Goal: Entertainment & Leisure: Browse casually

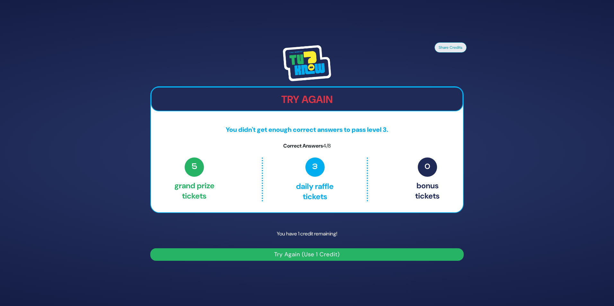
click at [326, 256] on button "Try Again (Use 1 Credit)" at bounding box center [306, 254] width 313 height 13
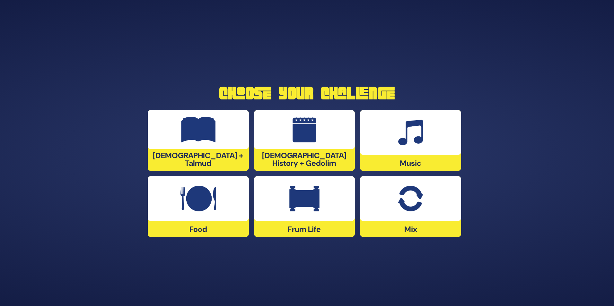
click at [221, 146] on div at bounding box center [198, 129] width 101 height 39
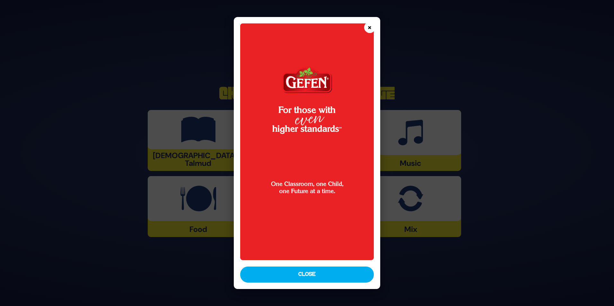
click at [370, 28] on button "×" at bounding box center [369, 27] width 11 height 11
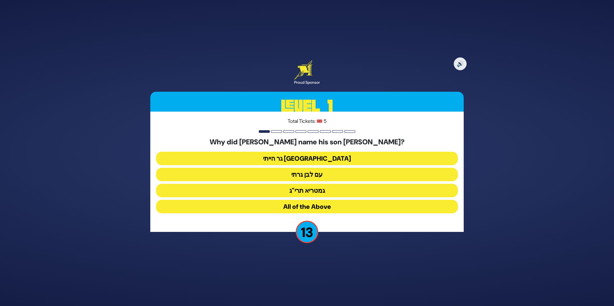
click at [330, 162] on button "גר הייתי בארץ נכריה" at bounding box center [307, 158] width 302 height 13
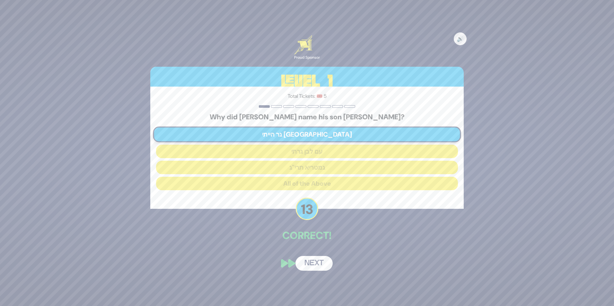
click at [316, 265] on button "Next" at bounding box center [313, 263] width 37 height 15
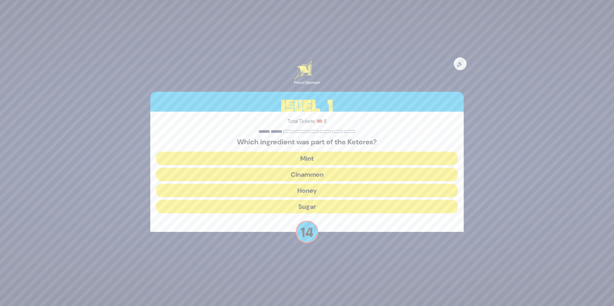
click at [335, 172] on button "Cinammon" at bounding box center [307, 174] width 302 height 13
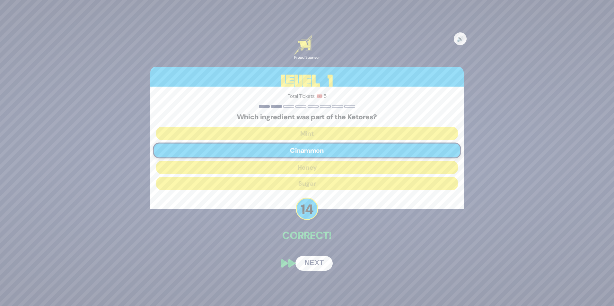
click at [312, 266] on button "Next" at bounding box center [313, 263] width 37 height 15
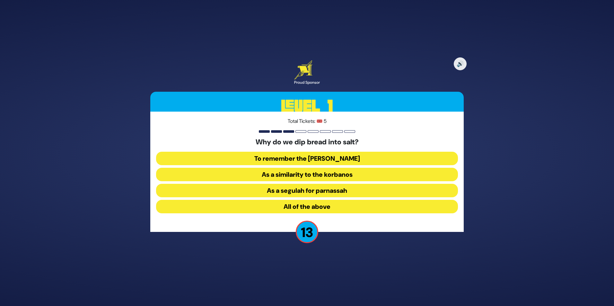
click at [314, 207] on button "All of the above" at bounding box center [307, 206] width 302 height 13
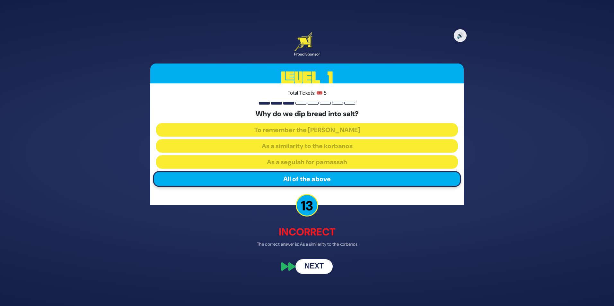
click at [311, 266] on button "Next" at bounding box center [313, 266] width 37 height 15
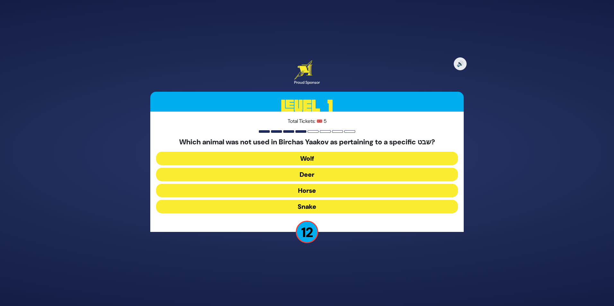
click at [318, 192] on button "Horse" at bounding box center [307, 190] width 302 height 13
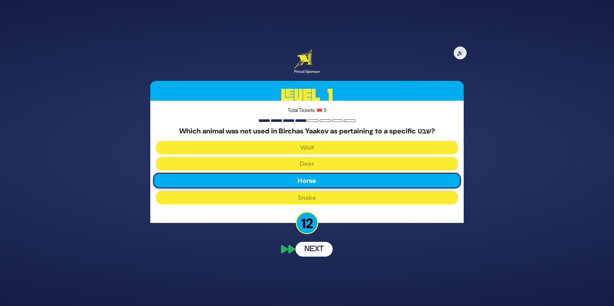
click at [318, 248] on button "Next" at bounding box center [313, 249] width 37 height 15
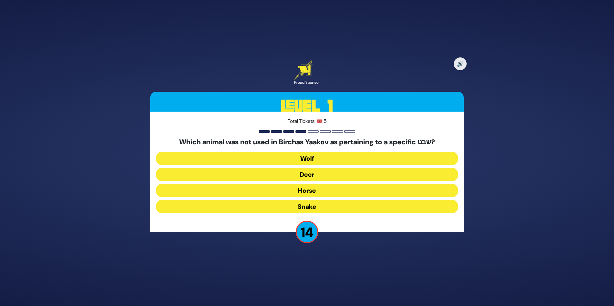
click at [312, 188] on button "Horse" at bounding box center [307, 190] width 302 height 13
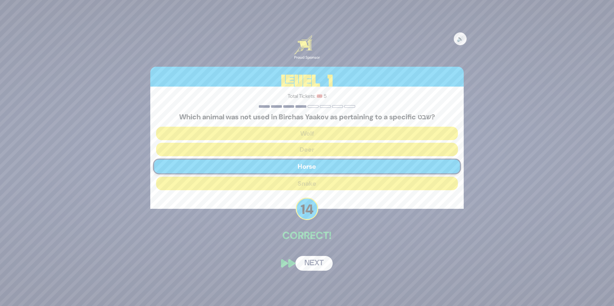
click at [310, 263] on button "Next" at bounding box center [313, 263] width 37 height 15
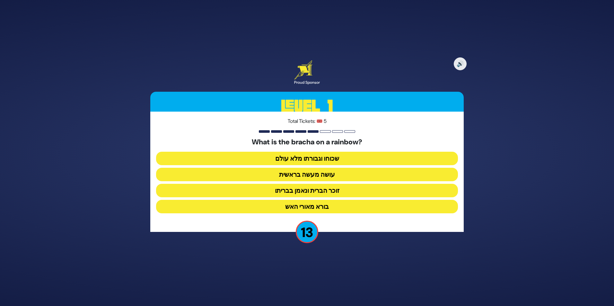
click at [319, 192] on button "זוכר הברית ונאמן בבריתו" at bounding box center [307, 190] width 302 height 13
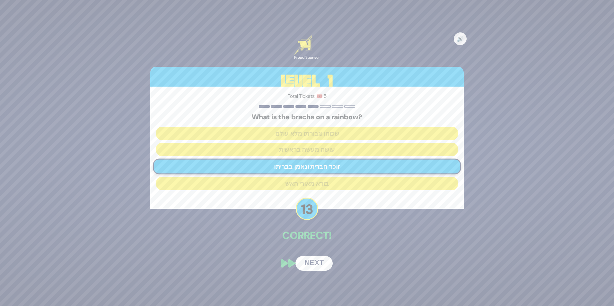
click at [309, 267] on button "Next" at bounding box center [313, 263] width 37 height 15
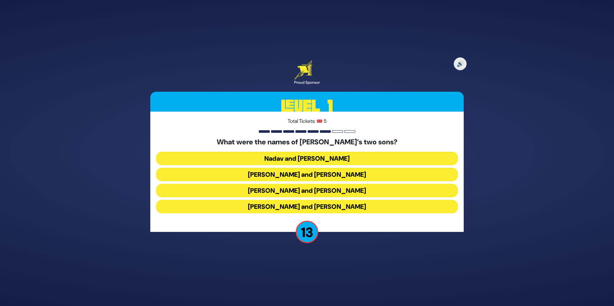
click at [314, 206] on button "Gershom and Eliezer" at bounding box center [307, 206] width 302 height 13
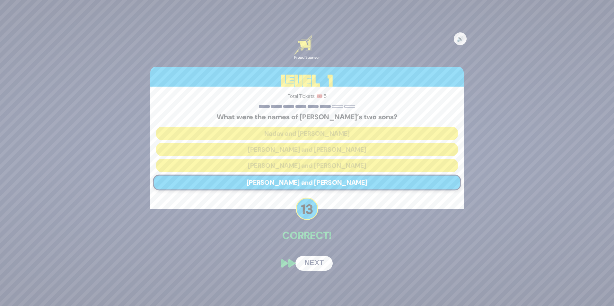
click at [314, 263] on button "Next" at bounding box center [313, 263] width 37 height 15
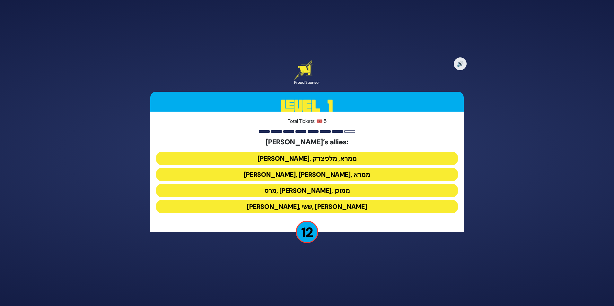
click at [323, 161] on button "ענר, ממרא, מלכיצדק" at bounding box center [307, 158] width 302 height 13
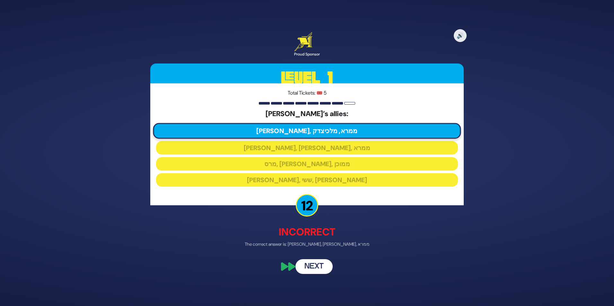
click at [318, 268] on button "Next" at bounding box center [313, 266] width 37 height 15
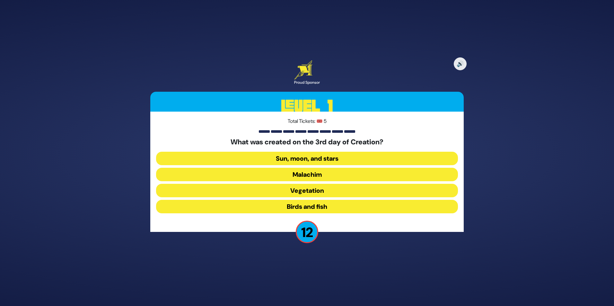
click at [327, 159] on button "Sun, moon, and stars" at bounding box center [307, 158] width 302 height 13
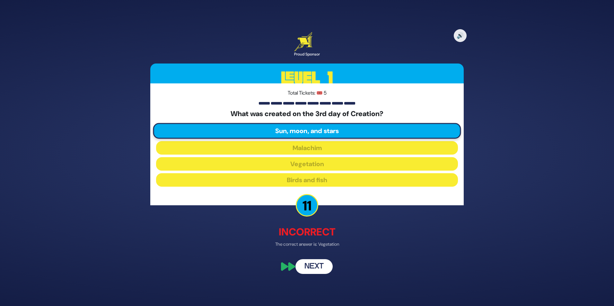
click at [314, 270] on button "Next" at bounding box center [313, 266] width 37 height 15
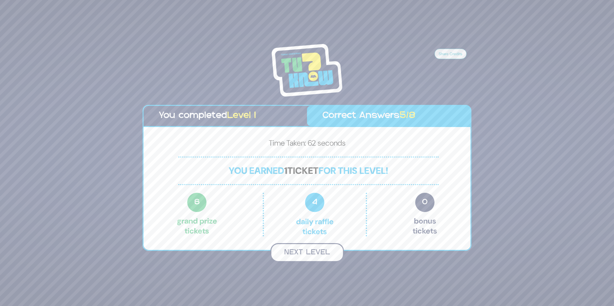
click at [312, 253] on button "Next Level" at bounding box center [307, 252] width 74 height 19
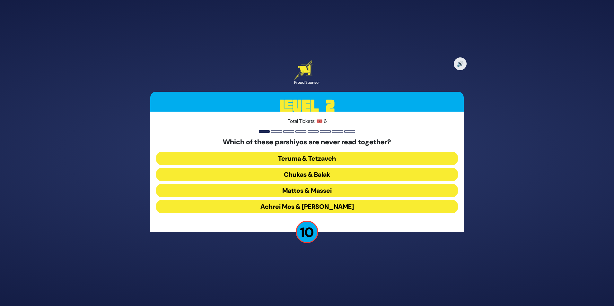
click at [329, 158] on button "Teruma & Tetzaveh" at bounding box center [307, 158] width 302 height 13
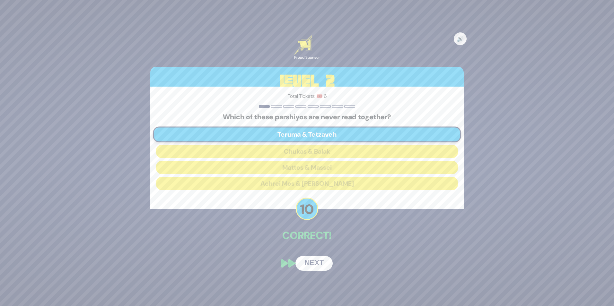
click at [315, 261] on button "Next" at bounding box center [313, 263] width 37 height 15
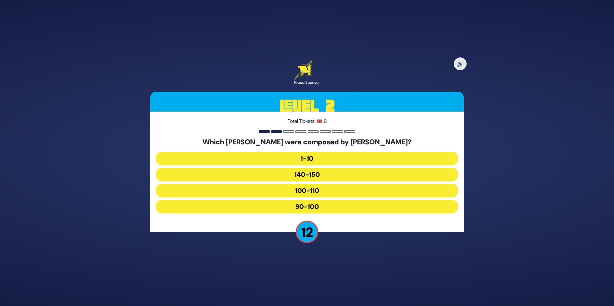
click at [320, 206] on button "90-100" at bounding box center [307, 206] width 302 height 13
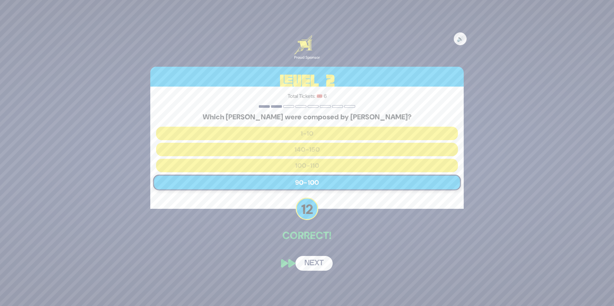
click at [314, 264] on button "Next" at bounding box center [313, 263] width 37 height 15
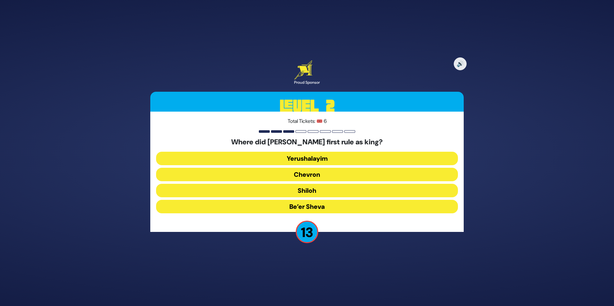
click at [327, 159] on button "Yerushalayim" at bounding box center [307, 158] width 302 height 13
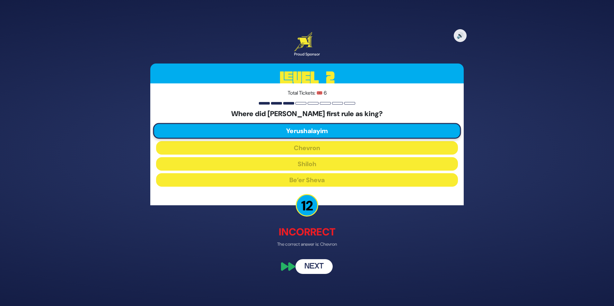
click at [309, 270] on button "Next" at bounding box center [313, 266] width 37 height 15
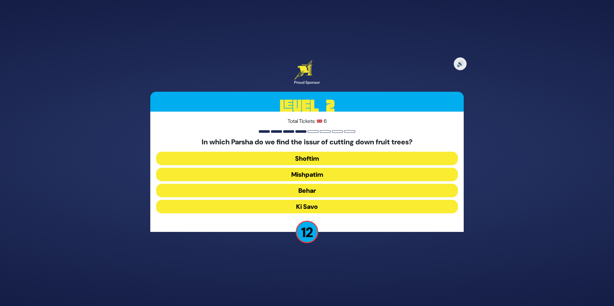
click at [309, 159] on button "Shoftim" at bounding box center [307, 158] width 302 height 13
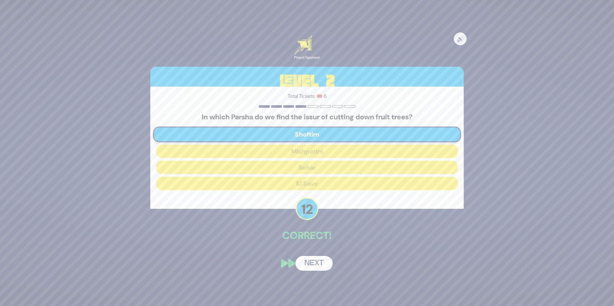
click at [311, 263] on button "Next" at bounding box center [313, 263] width 37 height 15
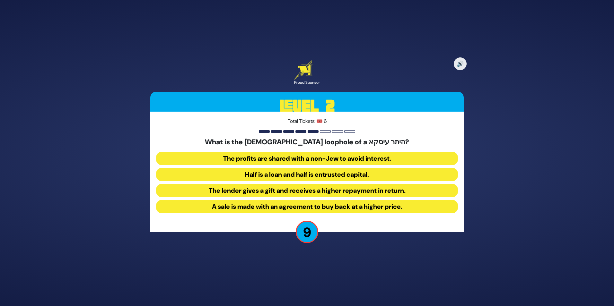
click at [286, 193] on button "The lender gives a gift and receives a higher repayment in return." at bounding box center [307, 190] width 302 height 13
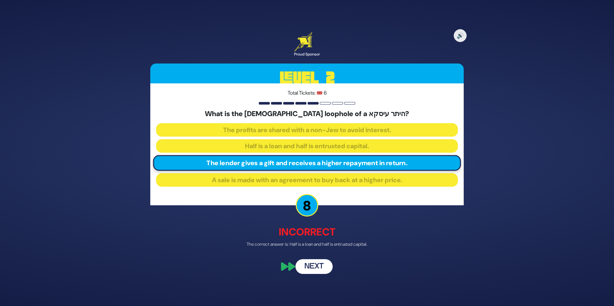
click at [314, 268] on button "Next" at bounding box center [313, 266] width 37 height 15
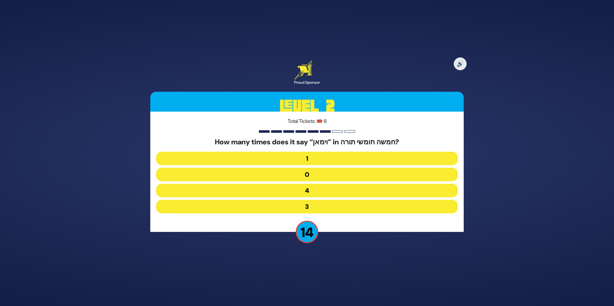
click at [317, 206] on button "3" at bounding box center [307, 206] width 302 height 13
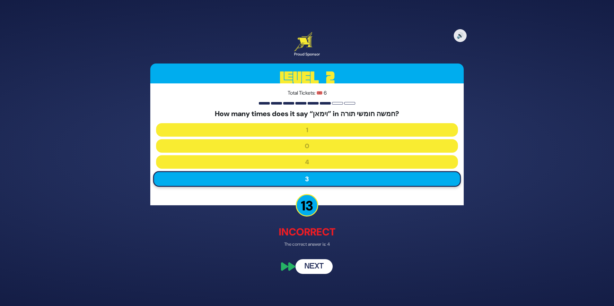
click at [311, 266] on button "Next" at bounding box center [313, 266] width 37 height 15
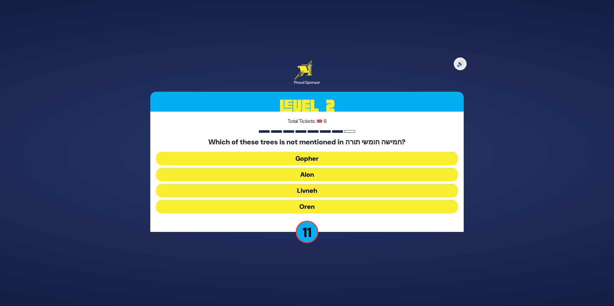
click at [322, 192] on button "Livneh" at bounding box center [307, 190] width 302 height 13
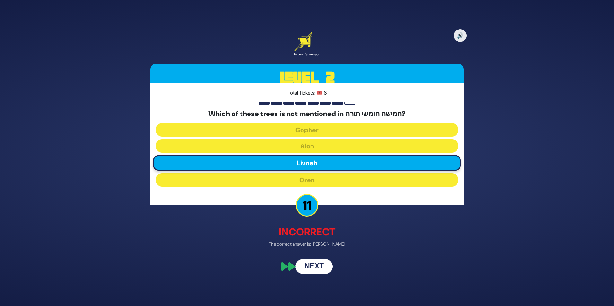
click at [316, 268] on button "Next" at bounding box center [313, 266] width 37 height 15
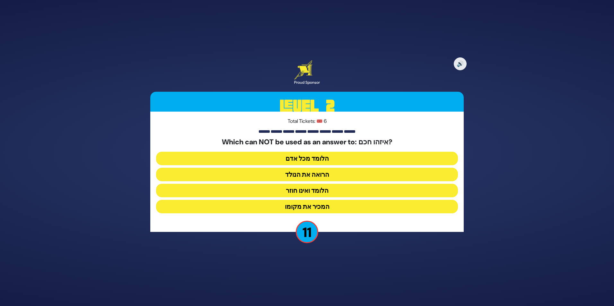
click at [318, 191] on button "הלומד ואינו חוזר" at bounding box center [307, 190] width 302 height 13
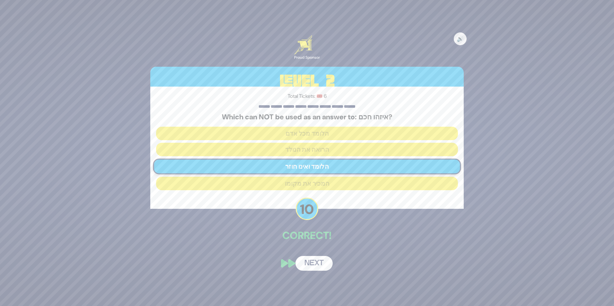
click at [311, 261] on button "Next" at bounding box center [313, 263] width 37 height 15
